Goal: Task Accomplishment & Management: Use online tool/utility

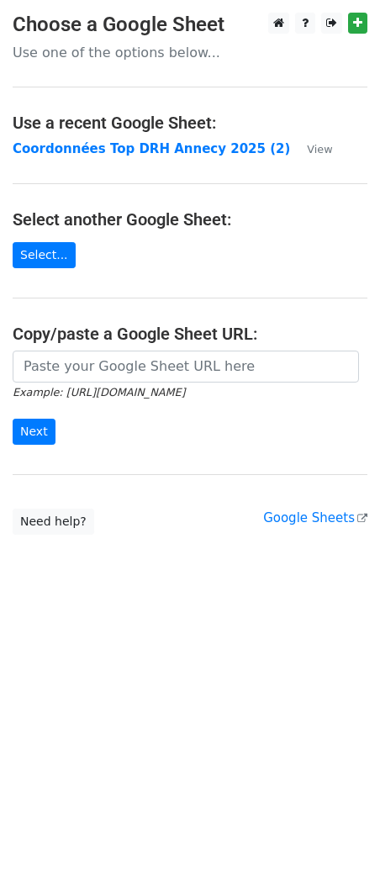
click at [121, 133] on main "Choose a Google Sheet Use one of the options below... Use a recent Google Sheet…" at bounding box center [190, 274] width 380 height 522
click at [121, 153] on strong "Coordonnées Top DRH Annecy 2025 (2)" at bounding box center [152, 148] width 278 height 15
click at [122, 140] on td "Coordonnées Top DRH Annecy 2025 (2)" at bounding box center [152, 149] width 278 height 19
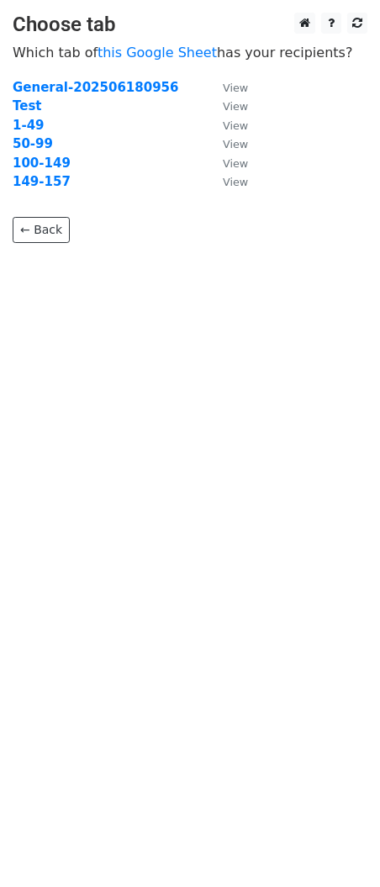
click at [119, 156] on td "100-149" at bounding box center [109, 163] width 193 height 19
click at [42, 162] on strong "100-149" at bounding box center [42, 163] width 58 height 15
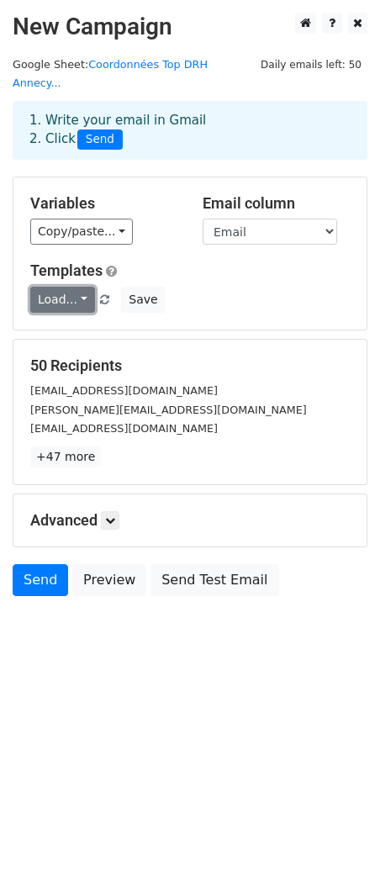
click at [61, 287] on link "Load..." at bounding box center [62, 300] width 65 height 26
click at [74, 324] on link "Salons" at bounding box center [97, 337] width 133 height 27
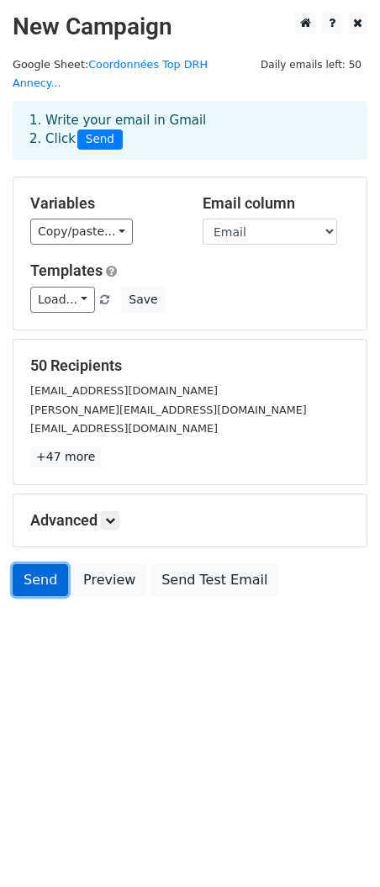
click at [26, 568] on link "Send" at bounding box center [41, 580] width 56 height 32
